Goal: Information Seeking & Learning: Learn about a topic

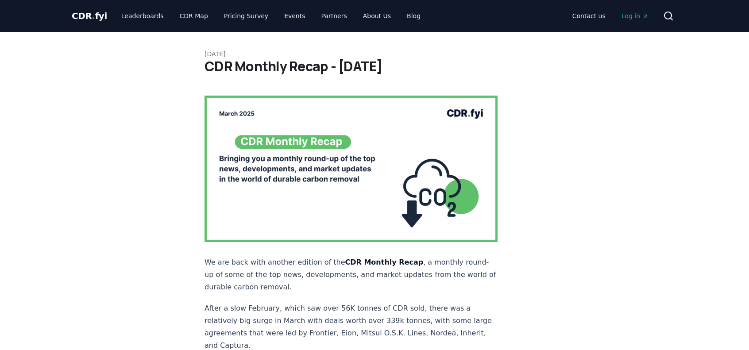
click at [342, 303] on p "After a slow February, which saw over 56K tonnes of CDR sold, there was a relat…" at bounding box center [351, 328] width 293 height 50
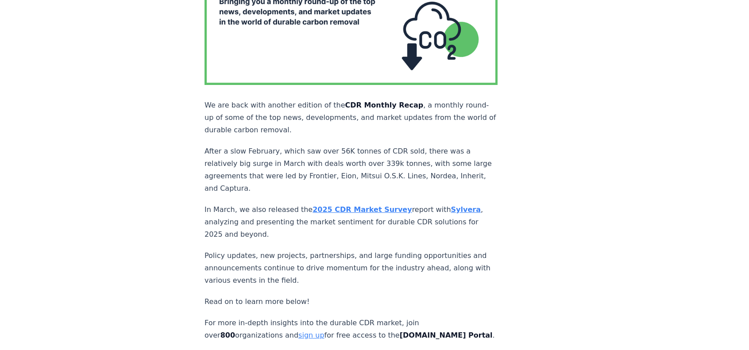
scroll to position [159, 0]
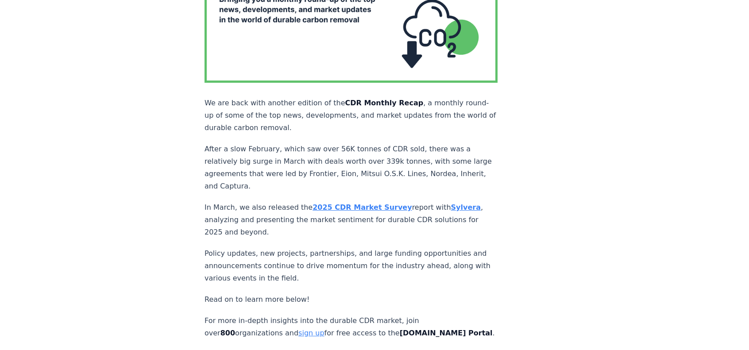
click at [346, 203] on strong "2025 CDR Market Survey" at bounding box center [362, 207] width 99 height 8
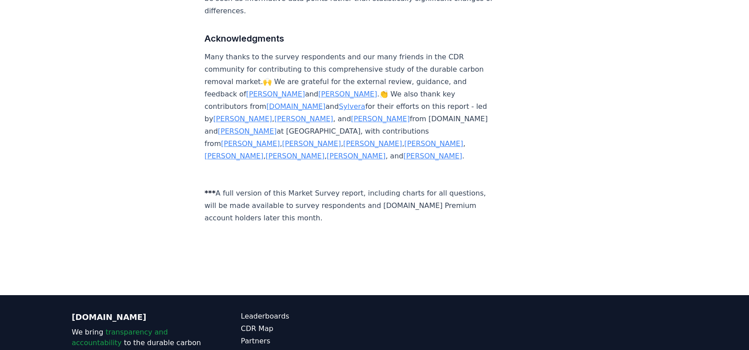
scroll to position [5297, 0]
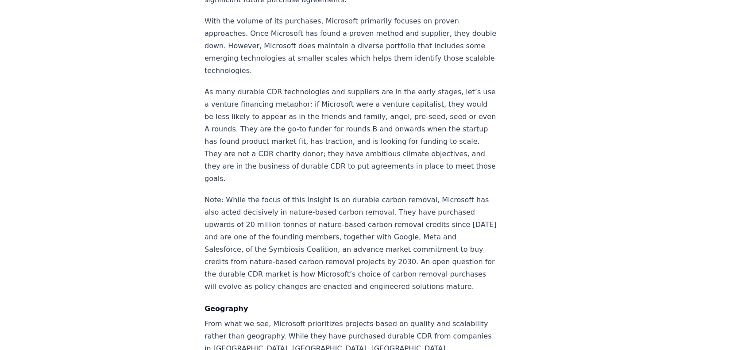
scroll to position [1454, 0]
